Goal: Find specific page/section: Find specific page/section

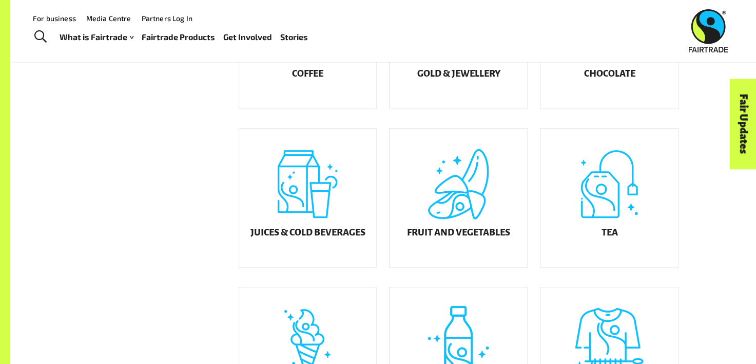
scroll to position [363, 0]
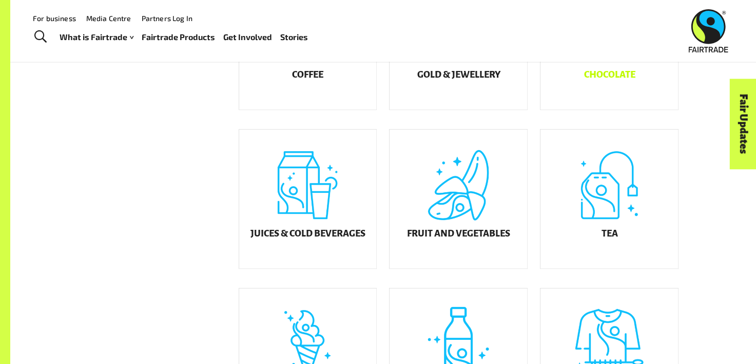
click at [596, 92] on div "Chocolate" at bounding box center [610, 40] width 138 height 139
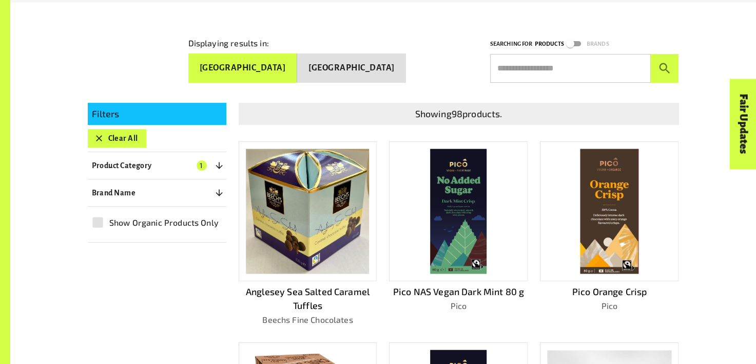
scroll to position [182, 0]
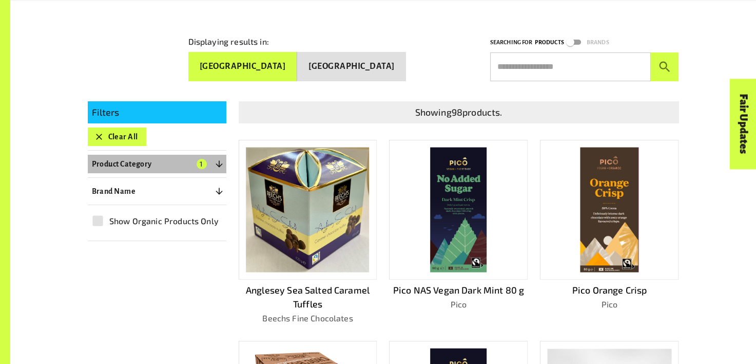
click at [219, 164] on icon "button" at bounding box center [219, 163] width 7 height 7
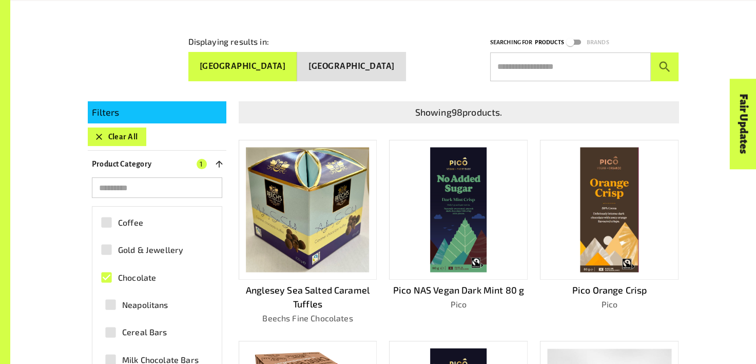
click at [219, 162] on icon "button" at bounding box center [219, 163] width 7 height 7
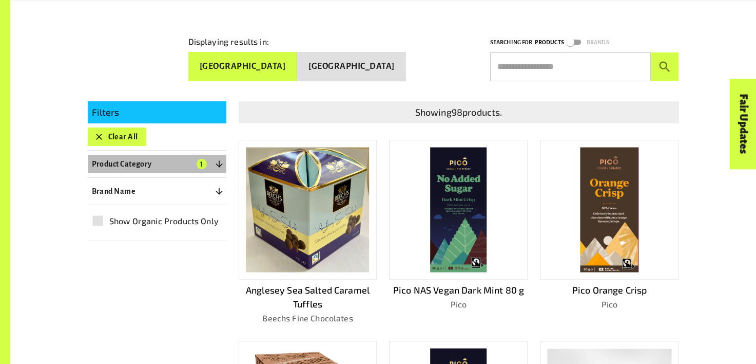
click at [219, 162] on icon "button" at bounding box center [219, 163] width 7 height 7
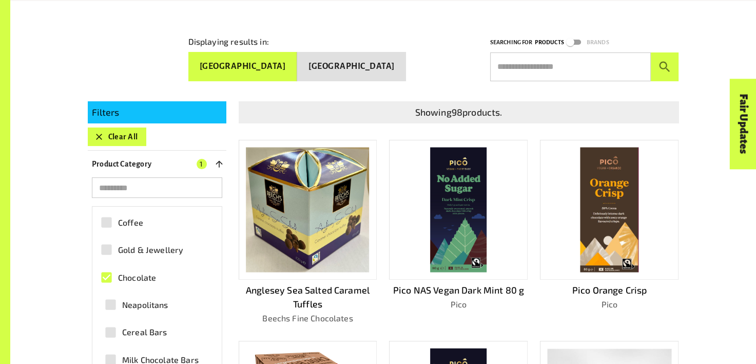
click at [222, 165] on icon "button" at bounding box center [219, 164] width 10 height 10
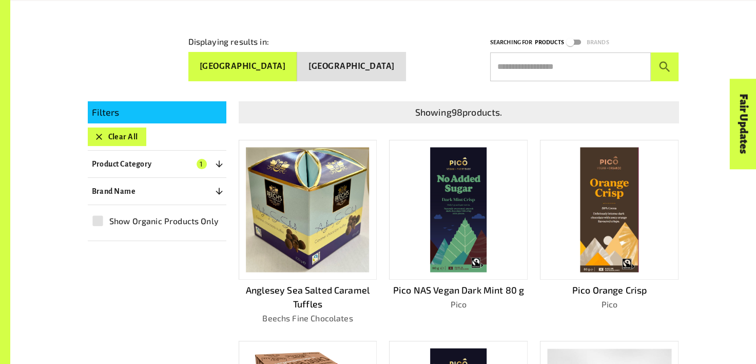
click at [218, 191] on icon "button" at bounding box center [219, 191] width 10 height 10
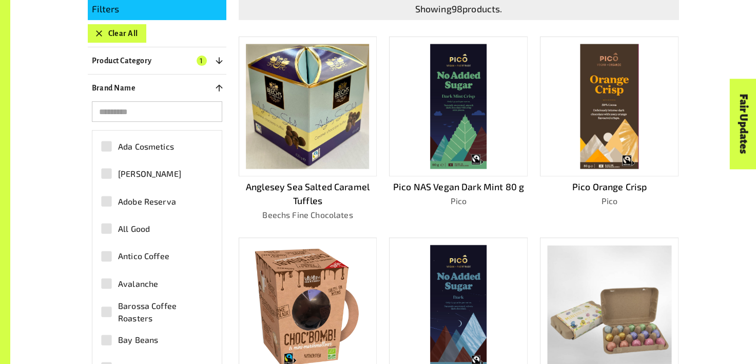
scroll to position [286, 0]
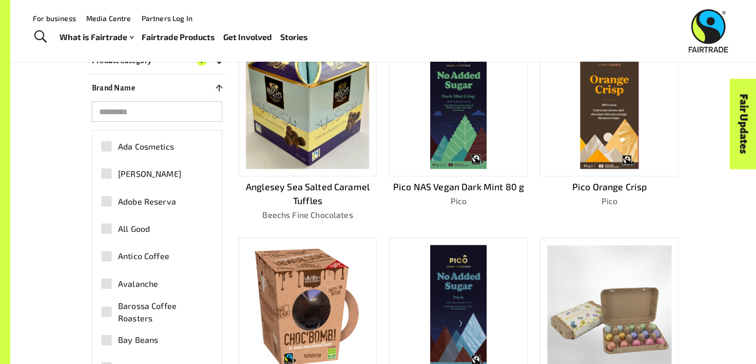
click at [175, 111] on input "search" at bounding box center [157, 111] width 130 height 21
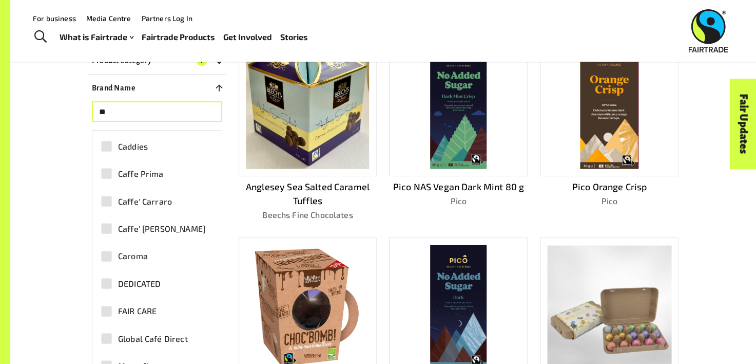
type input "*"
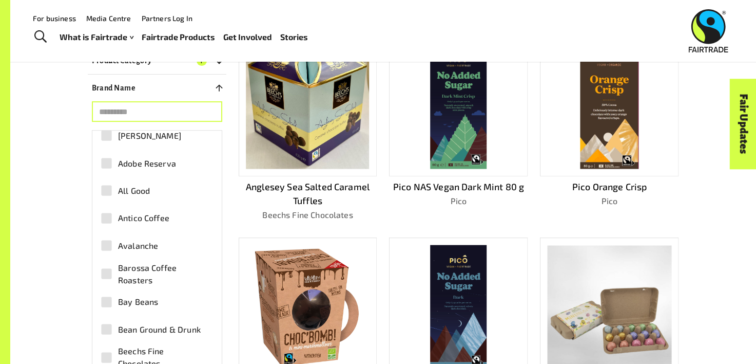
scroll to position [0, 0]
